Goal: Task Accomplishment & Management: Complete application form

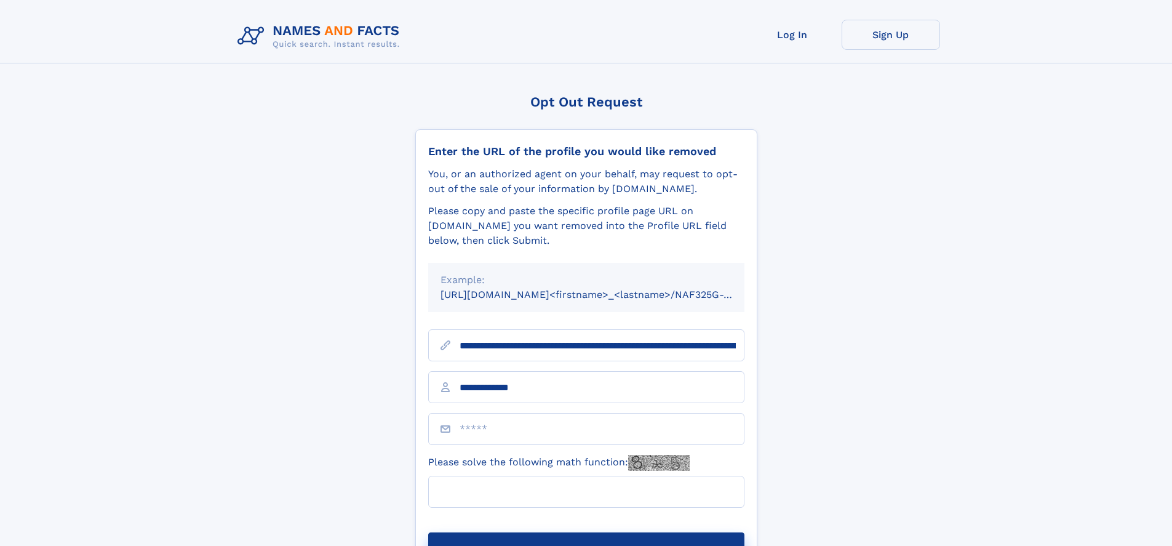
type input "**********"
type input "***"
click at [586, 532] on button "Submit Opt Out Request" at bounding box center [586, 551] width 316 height 39
